Goal: Transaction & Acquisition: Download file/media

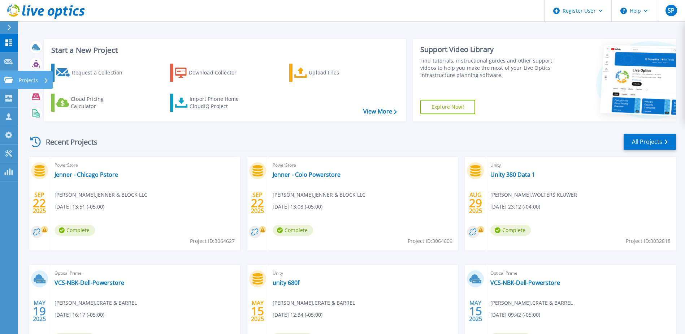
click at [30, 81] on p "Projects" at bounding box center [28, 80] width 19 height 19
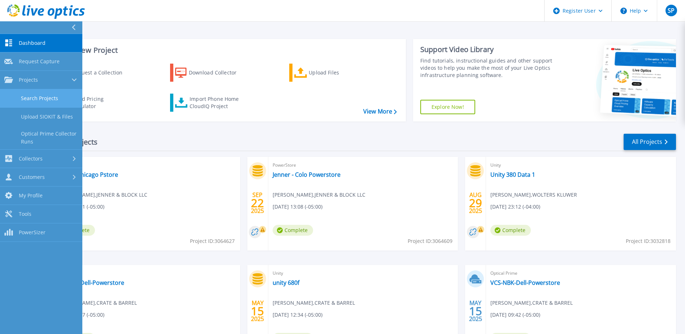
click at [56, 98] on link "Search Projects" at bounding box center [41, 98] width 82 height 18
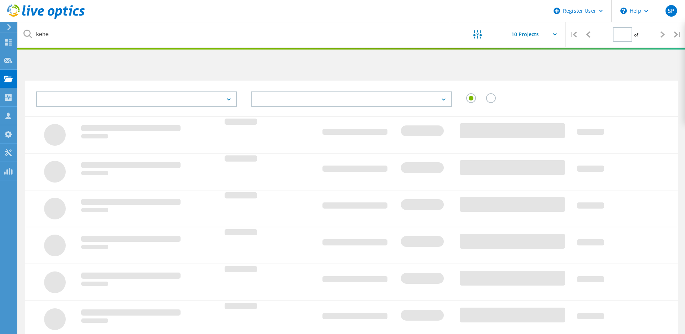
type input "1"
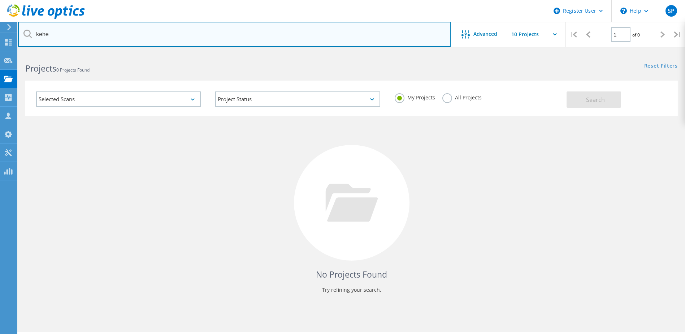
drag, startPoint x: 53, startPoint y: 34, endPoint x: 57, endPoint y: 34, distance: 4.0
click at [54, 34] on input "kehe" at bounding box center [234, 34] width 433 height 25
type input "k"
type input "jenner"
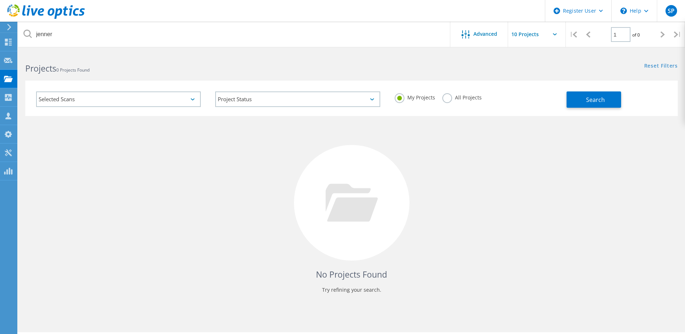
click at [449, 96] on label "All Projects" at bounding box center [461, 96] width 39 height 7
click at [0, 0] on input "All Projects" at bounding box center [0, 0] width 0 height 0
click at [585, 98] on button "Search" at bounding box center [594, 99] width 55 height 16
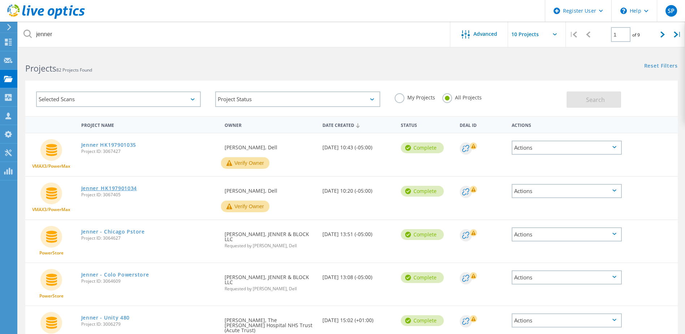
click at [122, 189] on link "Jenner_HK197901034" at bounding box center [109, 188] width 56 height 5
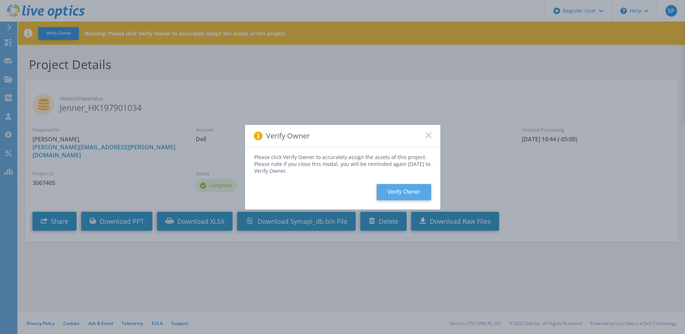
click at [406, 192] on button "Verify Owner" at bounding box center [404, 192] width 55 height 16
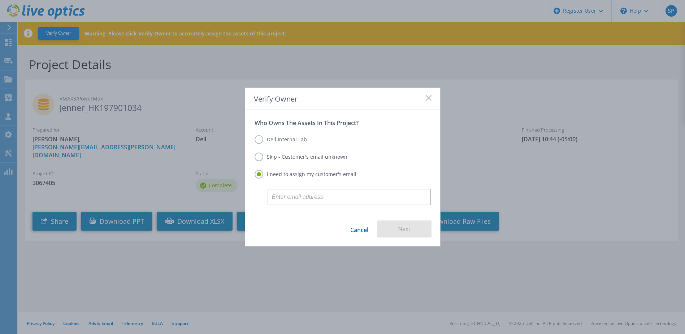
click at [353, 233] on link "Cancel" at bounding box center [359, 228] width 18 height 17
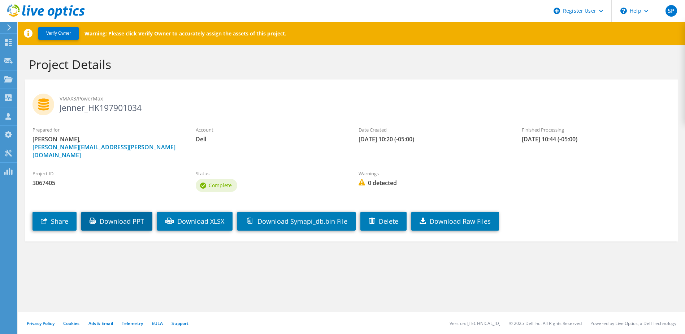
click at [129, 213] on link "Download PPT" at bounding box center [116, 221] width 71 height 19
click at [129, 212] on link "Download PPT" at bounding box center [116, 221] width 71 height 19
click at [56, 30] on button "Verify Owner" at bounding box center [58, 33] width 40 height 13
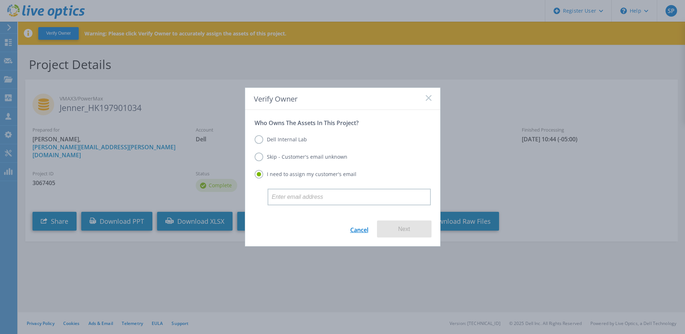
click at [358, 230] on link "Cancel" at bounding box center [359, 228] width 18 height 17
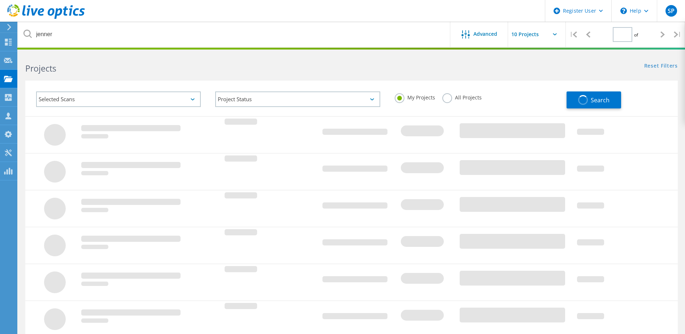
type input "1"
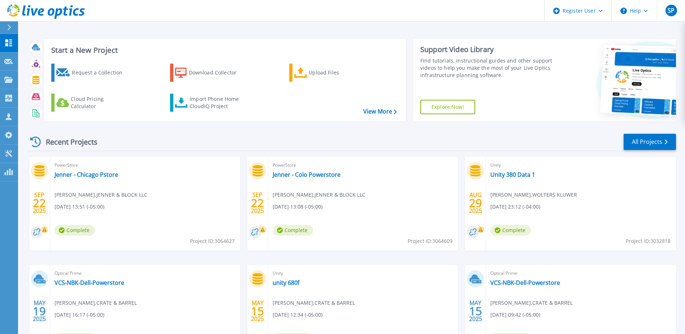
click at [119, 193] on span "[PERSON_NAME] , JENNER & BLOCK LLC" at bounding box center [101, 195] width 93 height 8
click at [105, 176] on link "Jenner - Chicago Pstore" at bounding box center [87, 174] width 64 height 7
click at [27, 79] on p "Projects" at bounding box center [28, 80] width 19 height 19
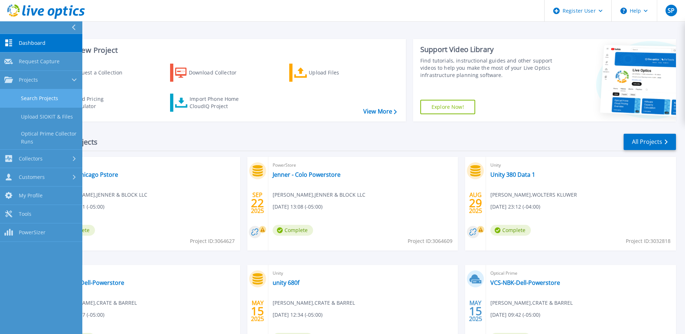
click at [54, 101] on link "Search Projects" at bounding box center [41, 98] width 82 height 18
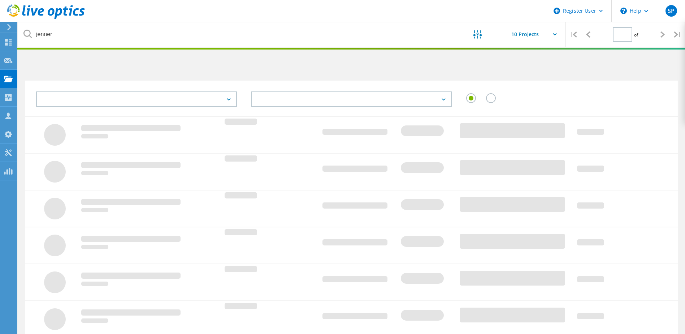
type input "1"
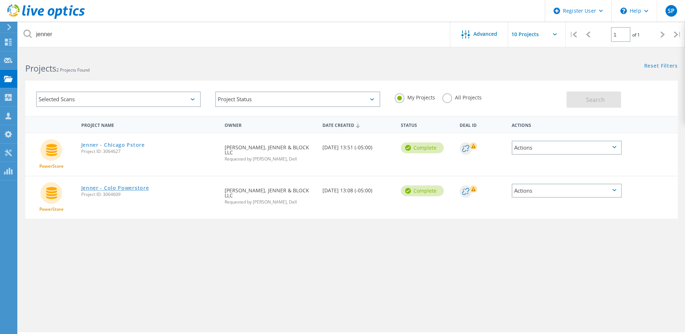
click at [129, 185] on link "Jenner - Colo Powerstore" at bounding box center [115, 187] width 68 height 5
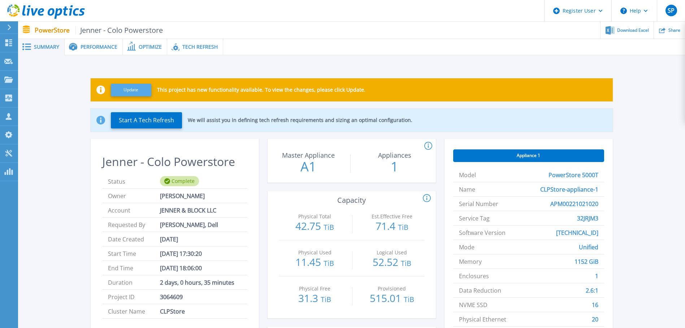
click at [135, 85] on button "Update" at bounding box center [131, 90] width 40 height 13
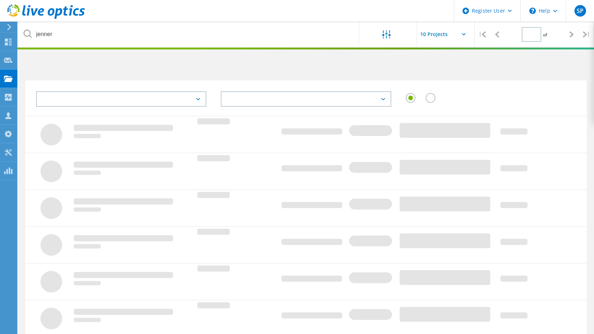
type input "1"
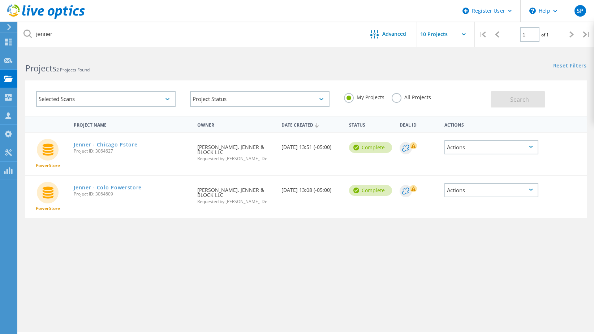
click at [392, 98] on label "All Projects" at bounding box center [411, 96] width 39 height 7
click at [0, 0] on input "All Projects" at bounding box center [0, 0] width 0 height 0
click at [522, 104] on button "Search" at bounding box center [517, 99] width 55 height 16
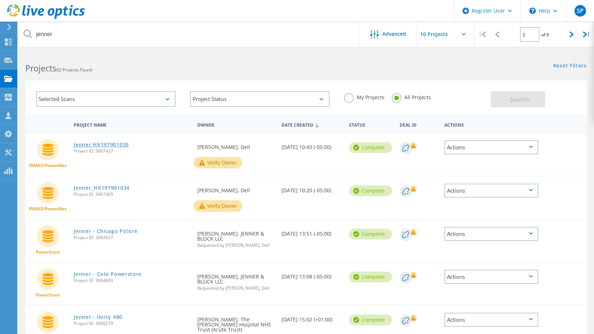
click at [117, 145] on link "Jenner HK197901035" at bounding box center [101, 144] width 55 height 5
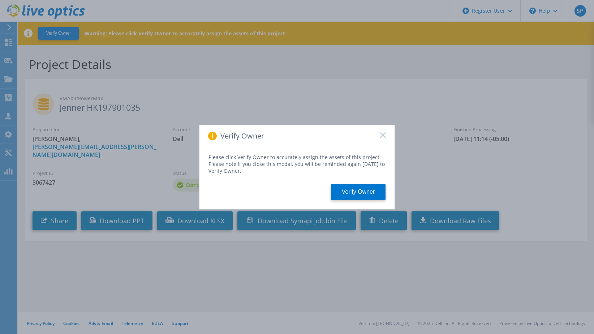
click at [384, 134] on rect at bounding box center [383, 135] width 6 height 6
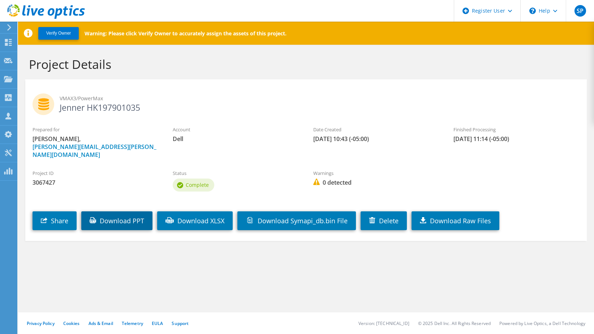
click at [120, 212] on link "Download PPT" at bounding box center [116, 221] width 71 height 19
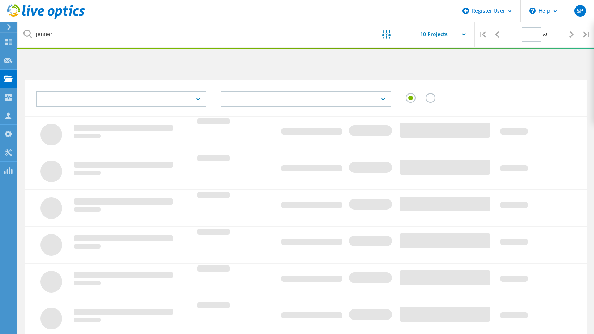
type input "1"
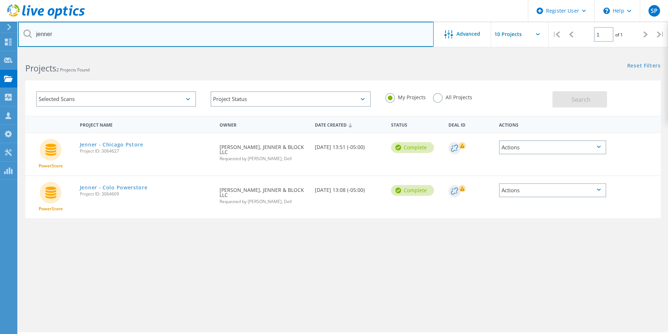
drag, startPoint x: 476, startPoint y: 18, endPoint x: 377, endPoint y: 40, distance: 101.1
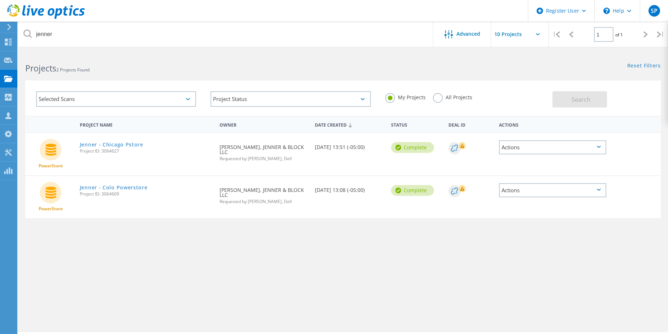
click at [366, 4] on header "Register User \n Help Explore Helpful Articles Contact Support SP Dell User Ste…" at bounding box center [334, 11] width 668 height 22
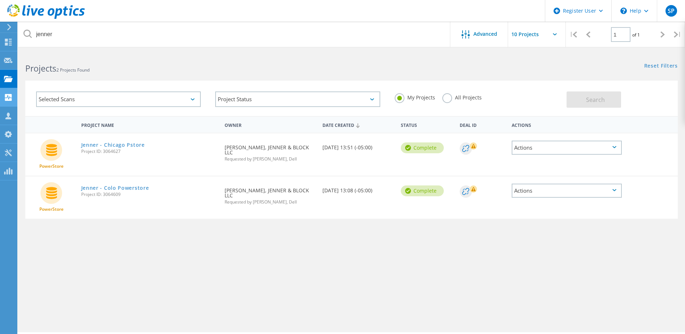
click at [0, 0] on div "Collectors" at bounding box center [0, 0] width 0 height 0
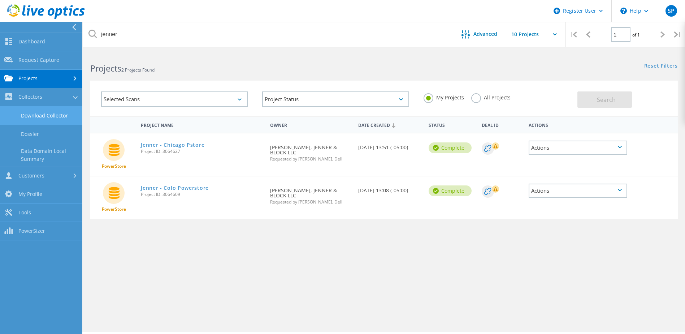
click at [62, 114] on link "Download Collector" at bounding box center [41, 116] width 82 height 18
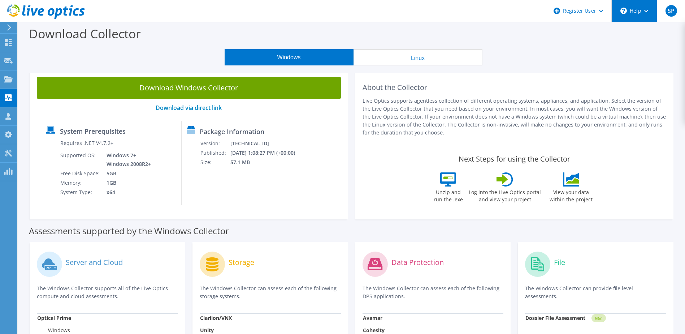
click at [639, 11] on div "\n Help" at bounding box center [634, 11] width 46 height 22
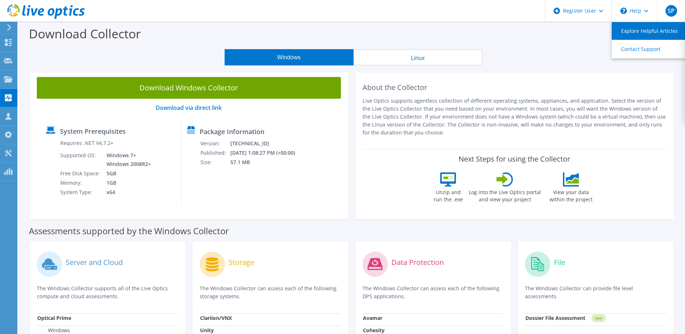
click at [670, 31] on link "Explore Helpful Articles" at bounding box center [652, 31] width 81 height 18
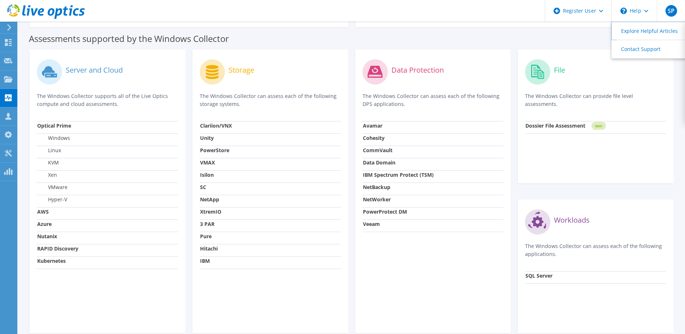
scroll to position [156, 0]
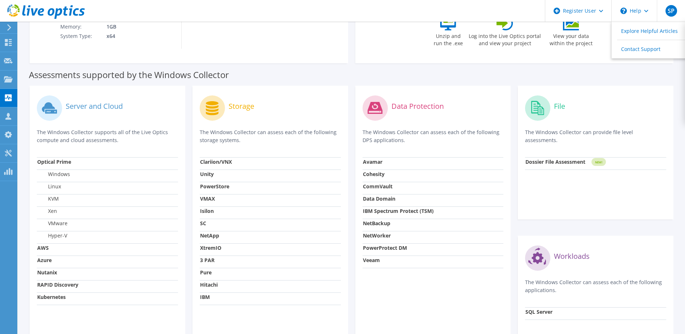
click at [101, 105] on label "Server and Cloud" at bounding box center [94, 106] width 57 height 7
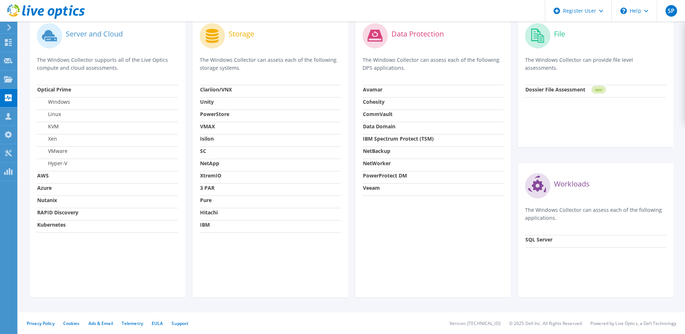
scroll to position [0, 0]
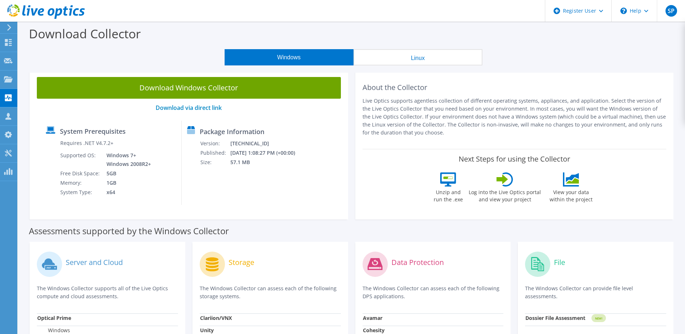
click at [222, 131] on label "Package Information" at bounding box center [232, 131] width 65 height 7
click at [244, 168] on div "Package Information Version: [TECHNICAL_ID] Published: [DATE] 1:08:27 PM (+00:0…" at bounding box center [240, 163] width 116 height 84
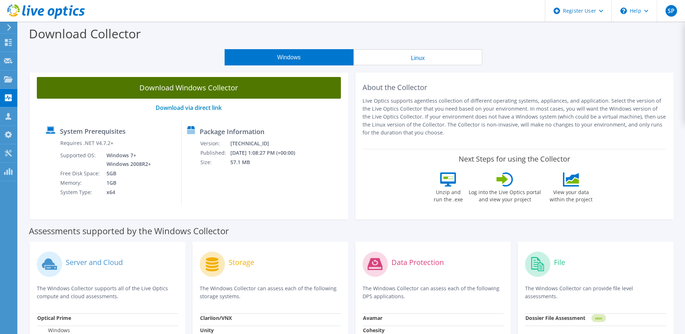
drag, startPoint x: 279, startPoint y: 55, endPoint x: 291, endPoint y: 88, distance: 34.6
click at [291, 88] on section "Download Collector Windows Linux Download Windows Collector Download via direct…" at bounding box center [351, 292] width 667 height 540
click at [262, 88] on link "Download Windows Collector" at bounding box center [189, 88] width 304 height 22
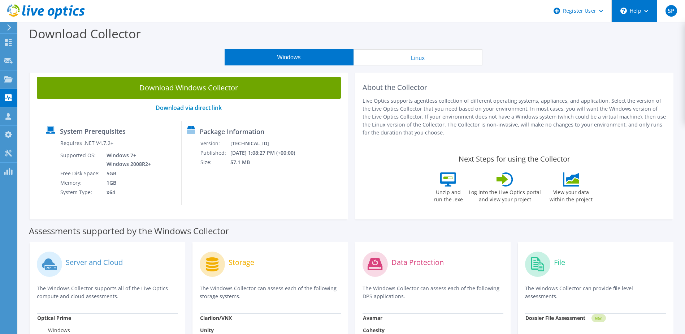
click at [638, 10] on div "\n Help" at bounding box center [634, 11] width 46 height 22
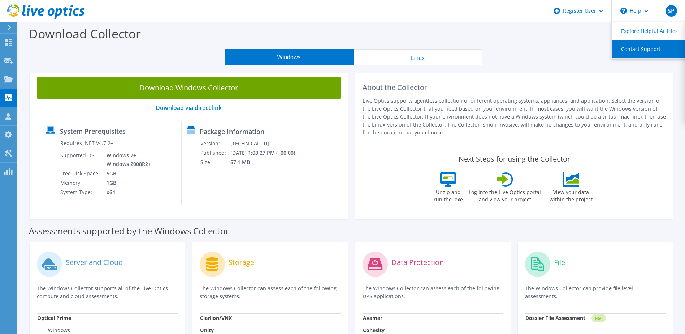
click at [641, 50] on link "Contact Support" at bounding box center [652, 49] width 81 height 18
